Goal: Navigation & Orientation: Find specific page/section

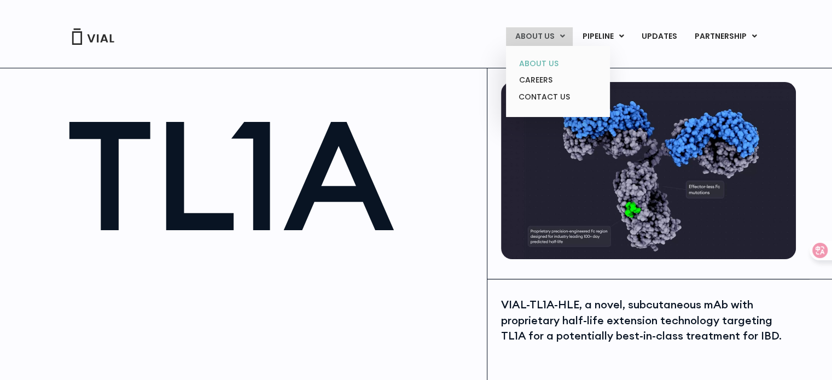
click at [541, 65] on link "ABOUT US" at bounding box center [558, 63] width 96 height 17
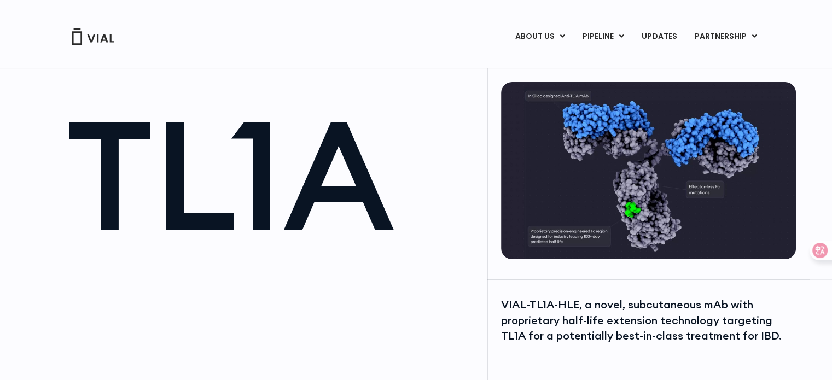
click at [795, 27] on div "ABOUT US ABOUT US CAREERS CONTACT US PIPELINE TL1A HLE PHASE 2 INHBE/ACTIVIN E …" at bounding box center [416, 23] width 832 height 46
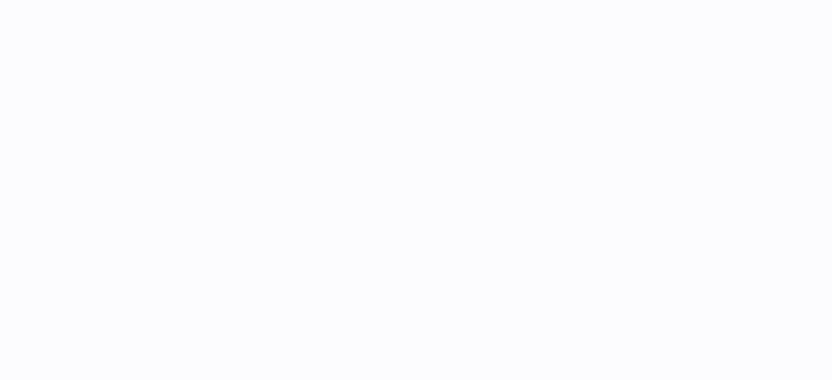
scroll to position [602, 0]
